Goal: Information Seeking & Learning: Learn about a topic

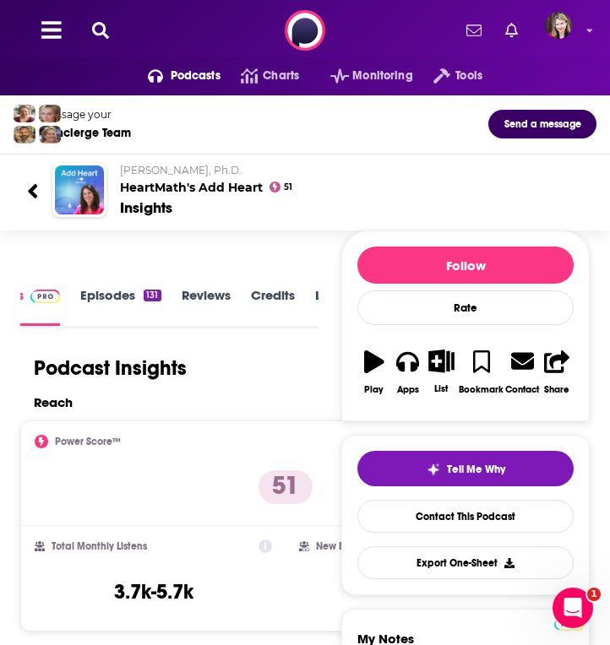
click at [187, 73] on span "Podcasts" at bounding box center [196, 76] width 50 height 24
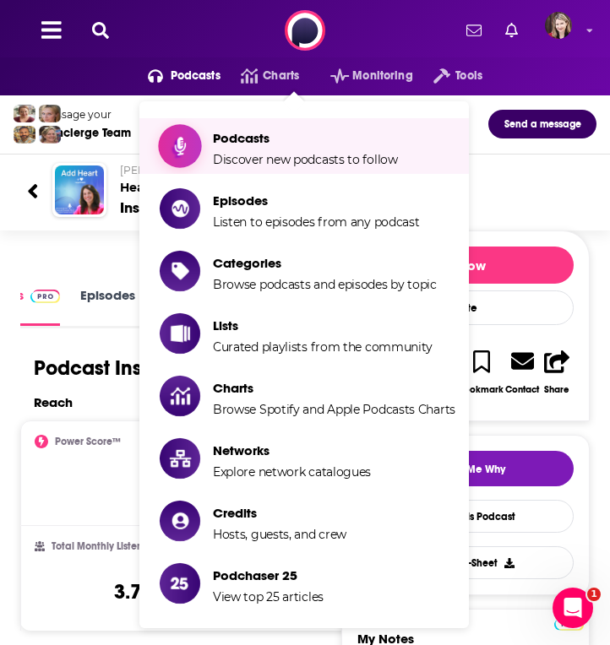
click at [239, 137] on span "Podcasts" at bounding box center [305, 138] width 185 height 16
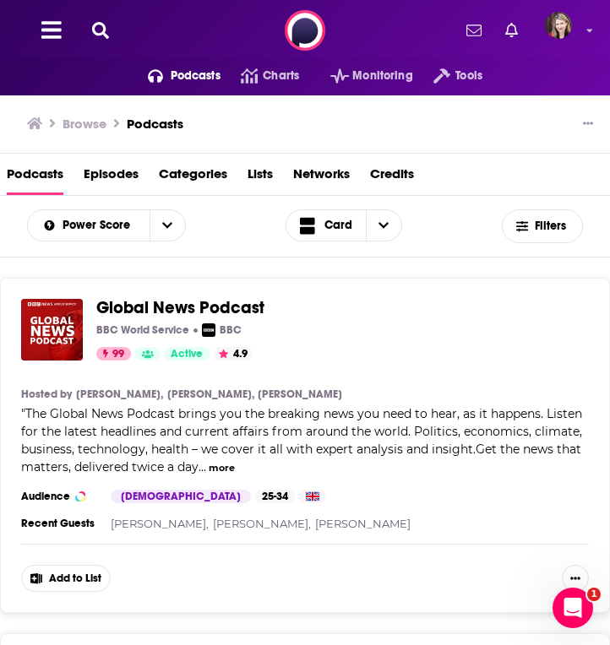
click at [101, 31] on icon at bounding box center [100, 30] width 17 height 17
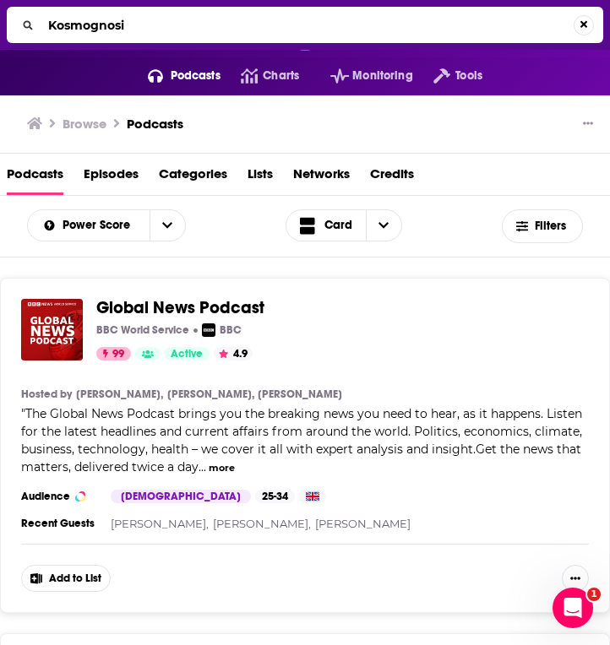
type input "Kosmognosis"
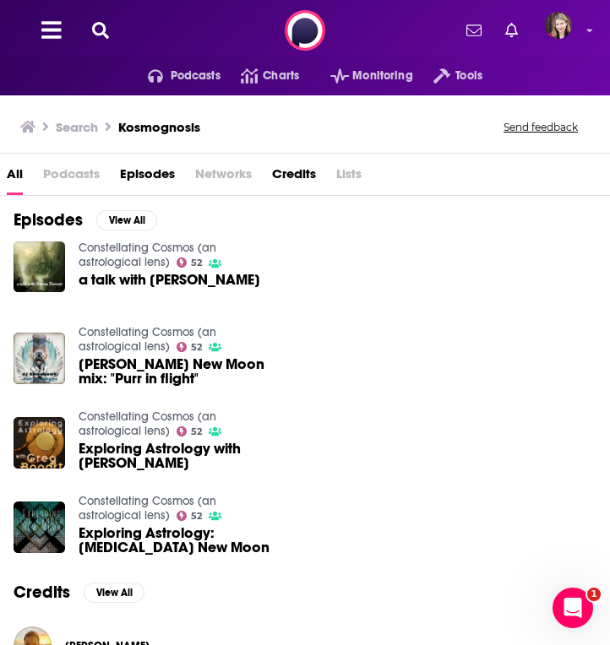
click at [102, 25] on icon at bounding box center [100, 30] width 17 height 17
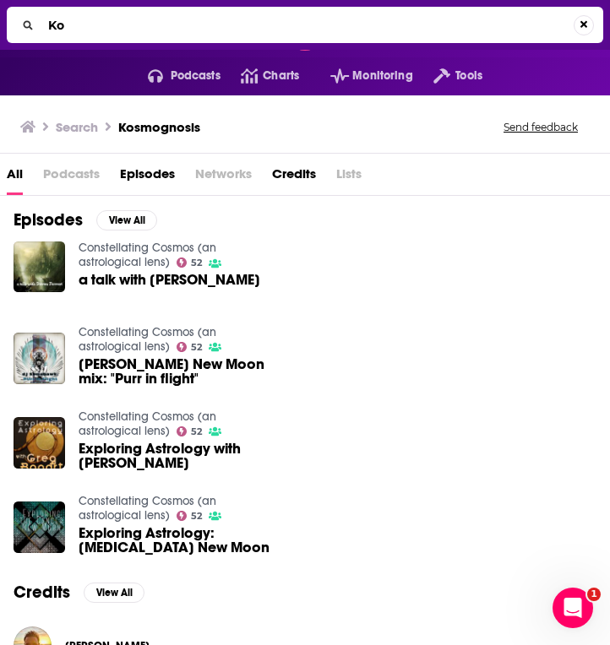
type input "K"
type input "[PERSON_NAME]"
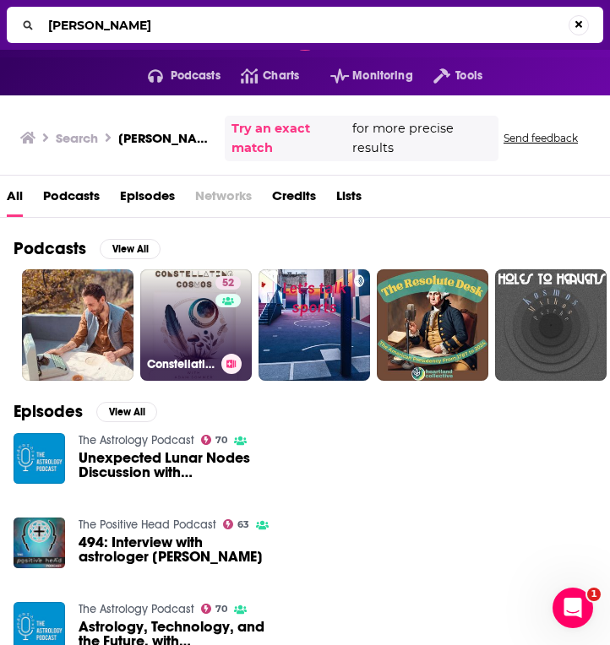
click at [198, 317] on link "52 Constellating Cosmos (an astrological lens)" at bounding box center [195, 324] width 111 height 111
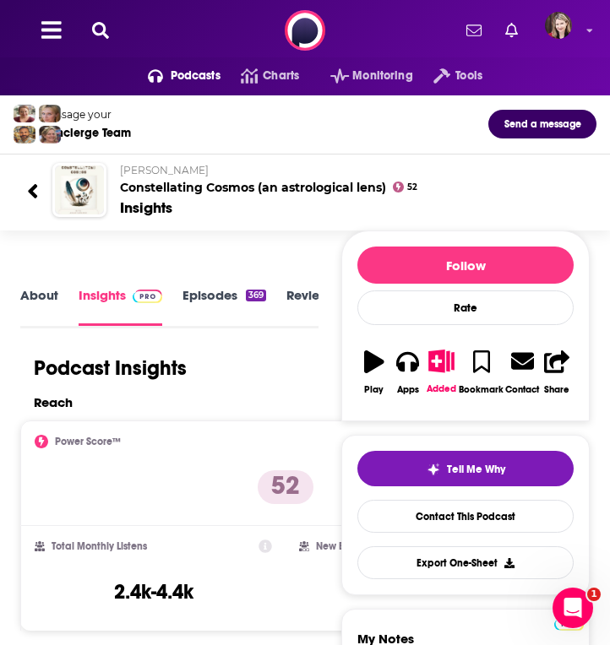
click at [50, 292] on link "About" at bounding box center [39, 306] width 38 height 38
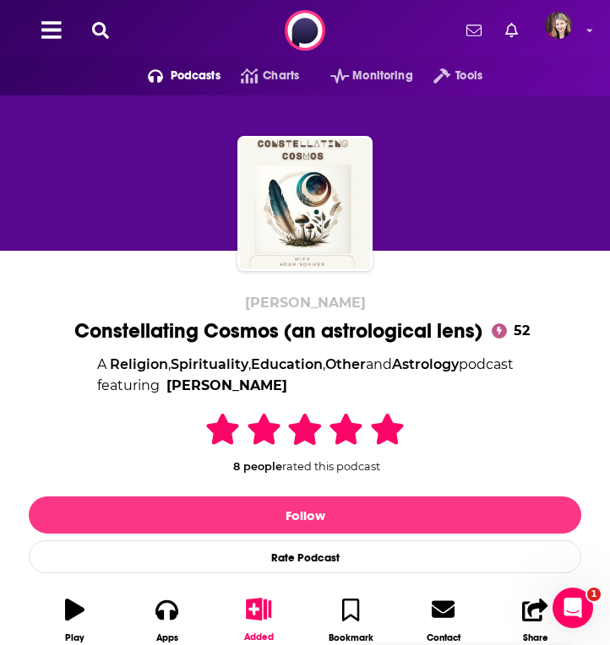
click at [99, 27] on icon at bounding box center [100, 30] width 17 height 17
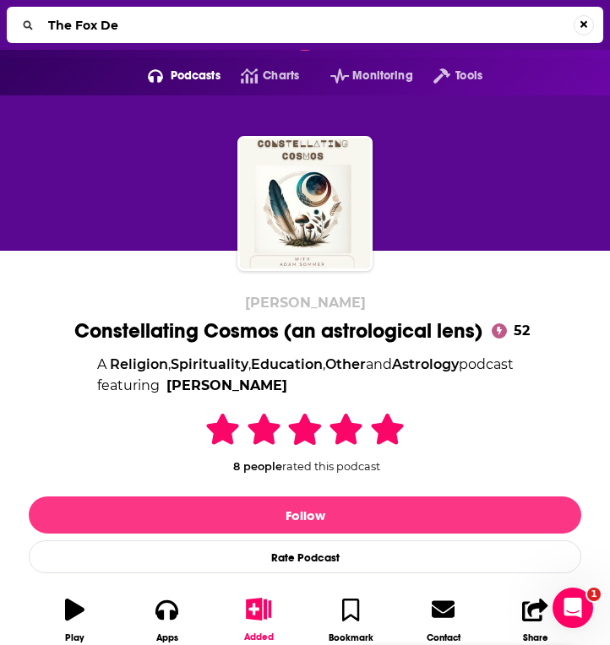
type input "The Fox Den"
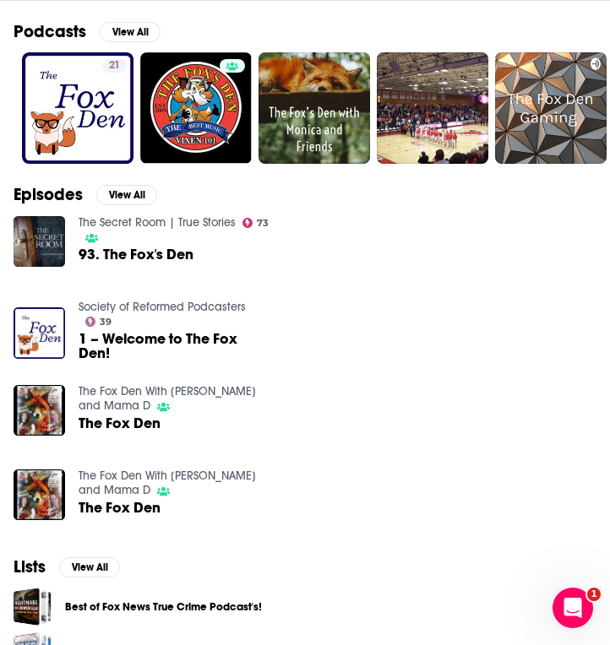
scroll to position [204, 0]
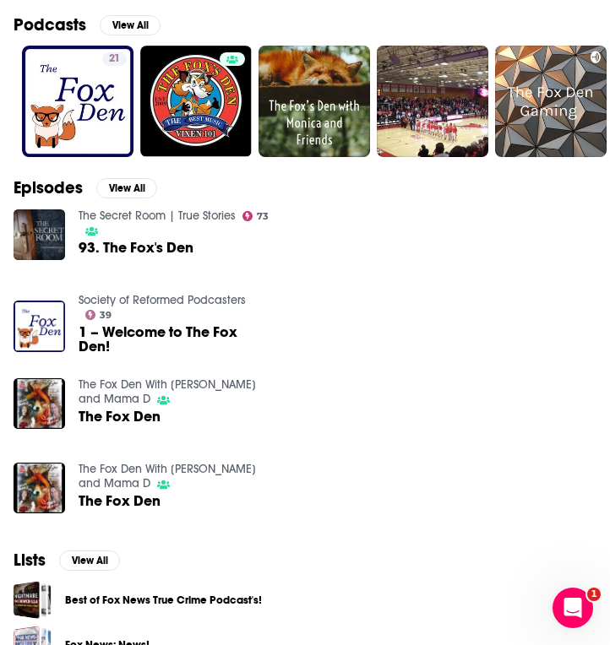
click at [51, 401] on img "The Fox Den" at bounding box center [39, 403] width 51 height 51
